Goal: Navigation & Orientation: Find specific page/section

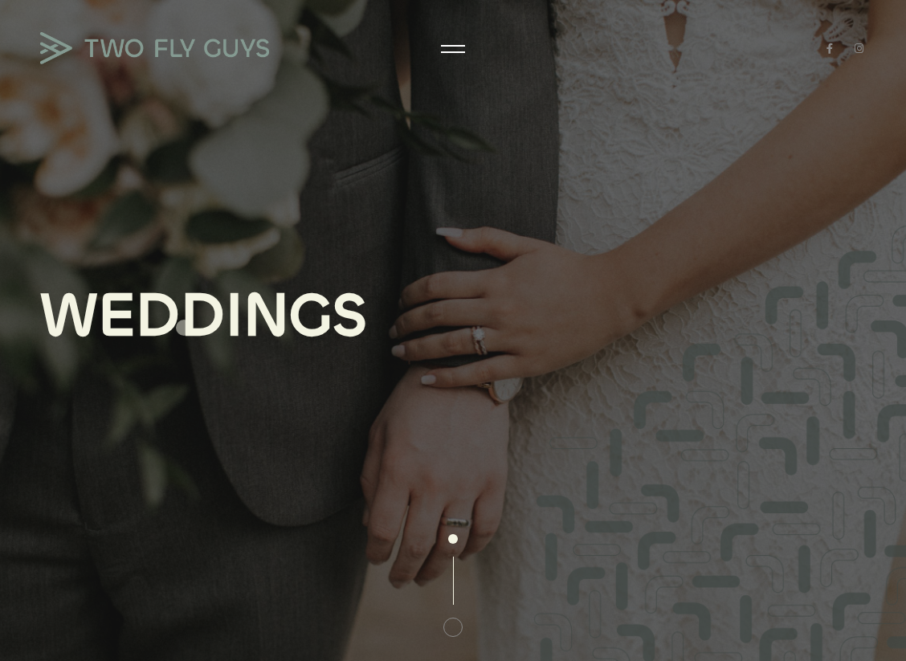
click at [184, 328] on div "D" at bounding box center [202, 316] width 45 height 66
click at [131, 47] on img at bounding box center [154, 48] width 229 height 32
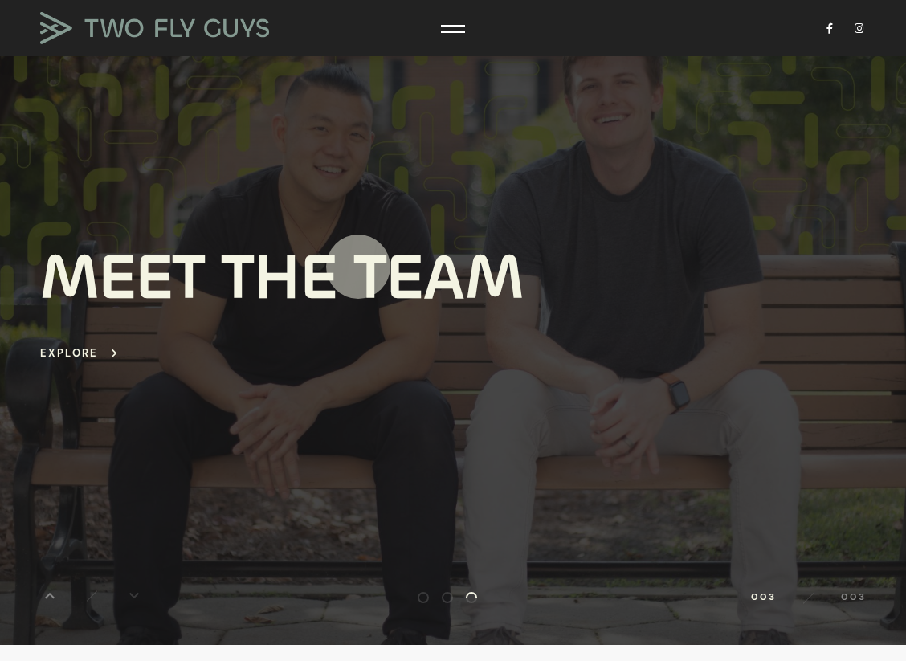
click at [358, 267] on div "T" at bounding box center [370, 278] width 32 height 66
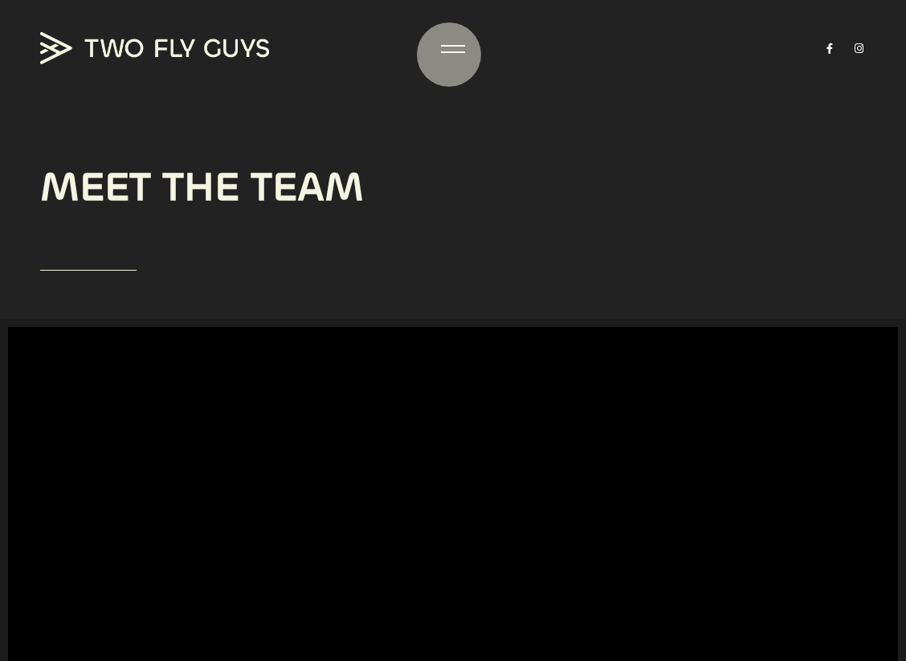
click at [449, 55] on div at bounding box center [453, 49] width 24 height 16
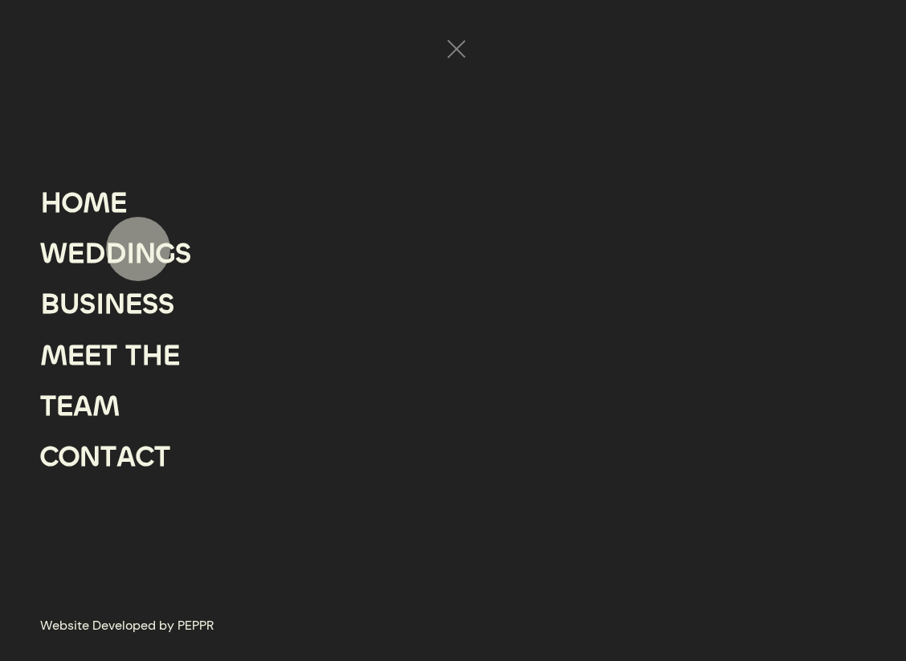
click at [138, 249] on div "N" at bounding box center [145, 254] width 21 height 51
